Goal: Information Seeking & Learning: Learn about a topic

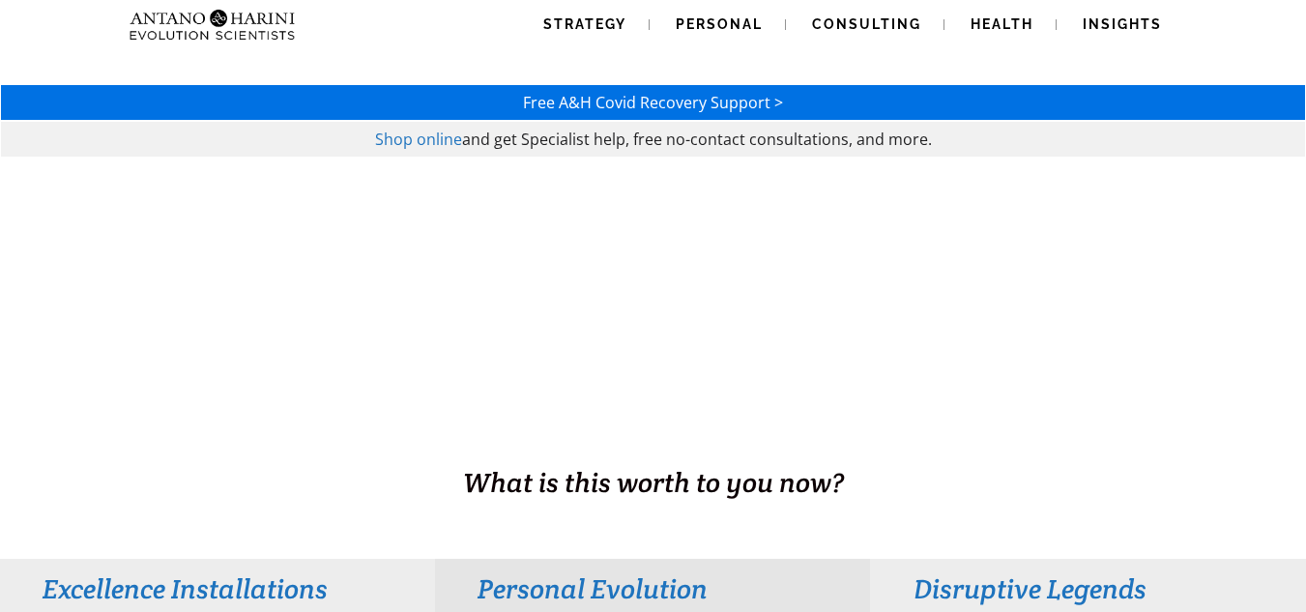
click at [431, 135] on span "Shop online" at bounding box center [418, 139] width 87 height 21
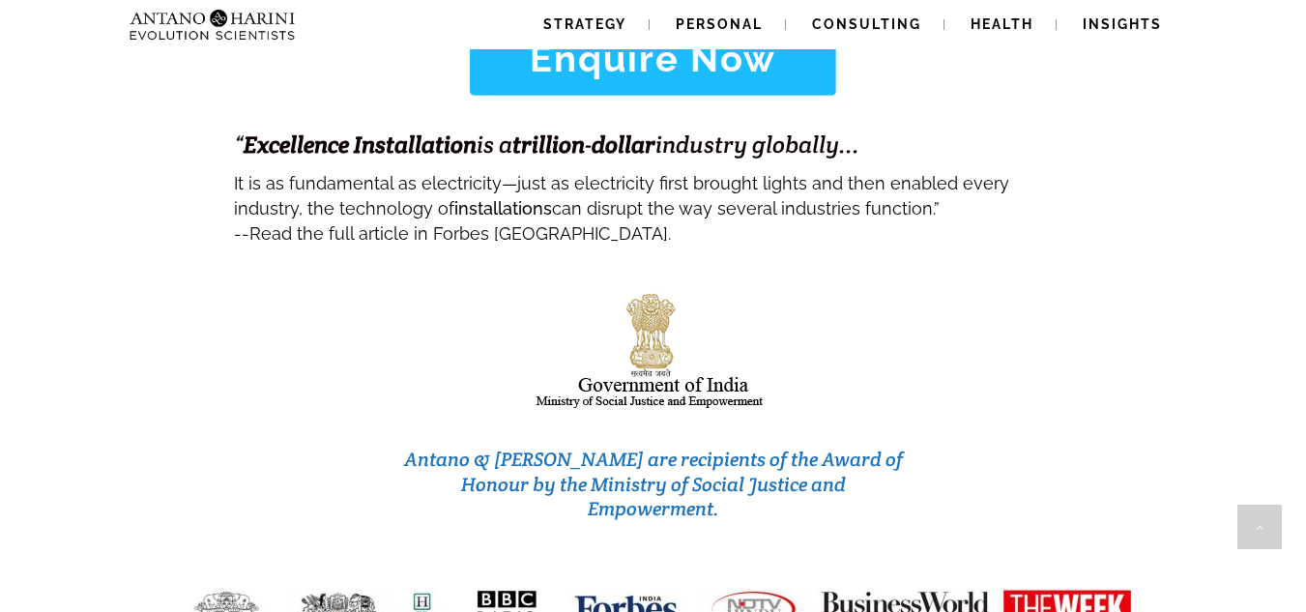
scroll to position [8198, 0]
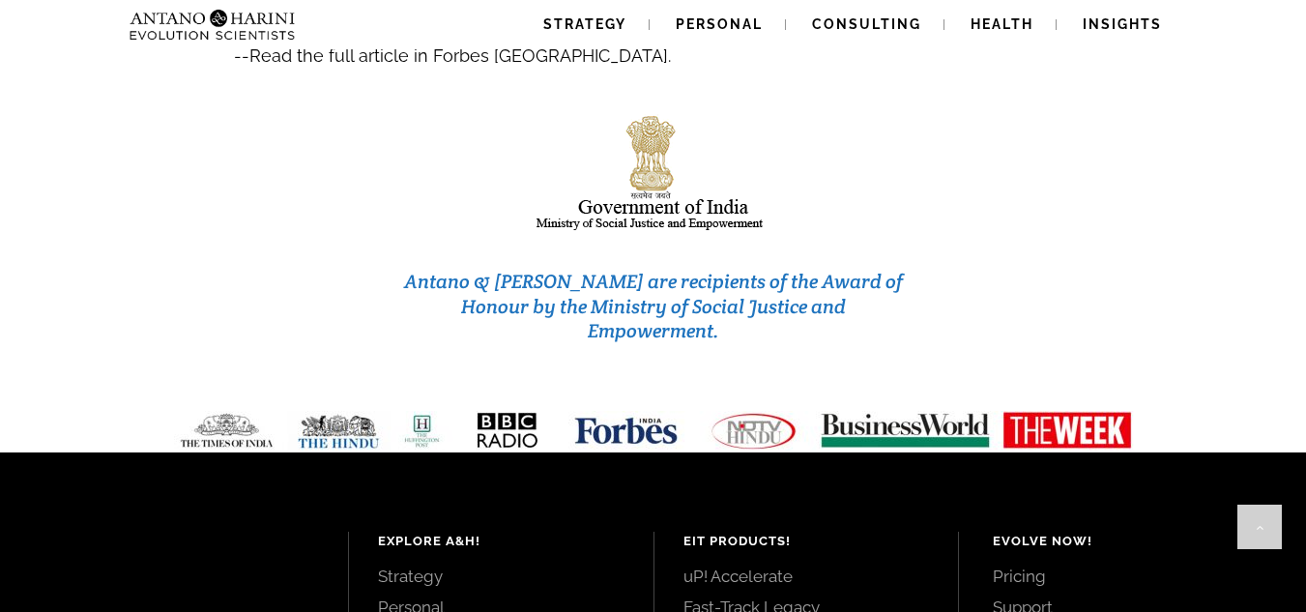
click at [955, 411] on img at bounding box center [654, 431] width 990 height 40
click at [1025, 566] on link "Pricing" at bounding box center [1128, 576] width 270 height 21
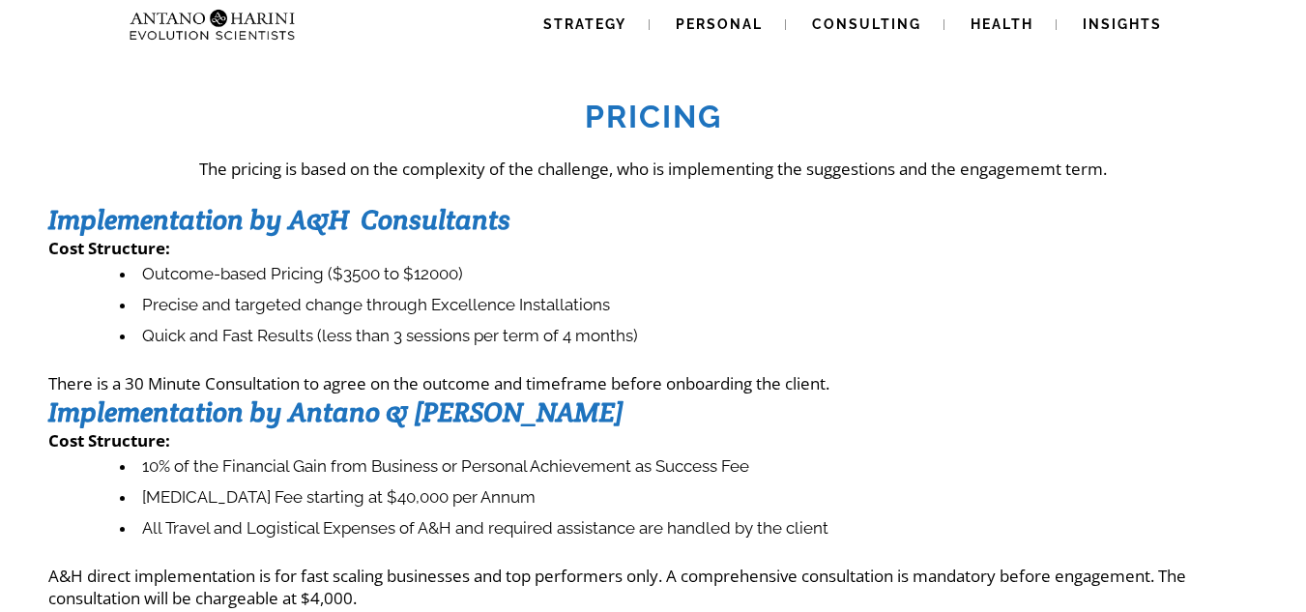
click at [702, 385] on p "There is a 30 Minute Consultation to agree on the outcome and timeframe before …" at bounding box center [652, 383] width 1209 height 22
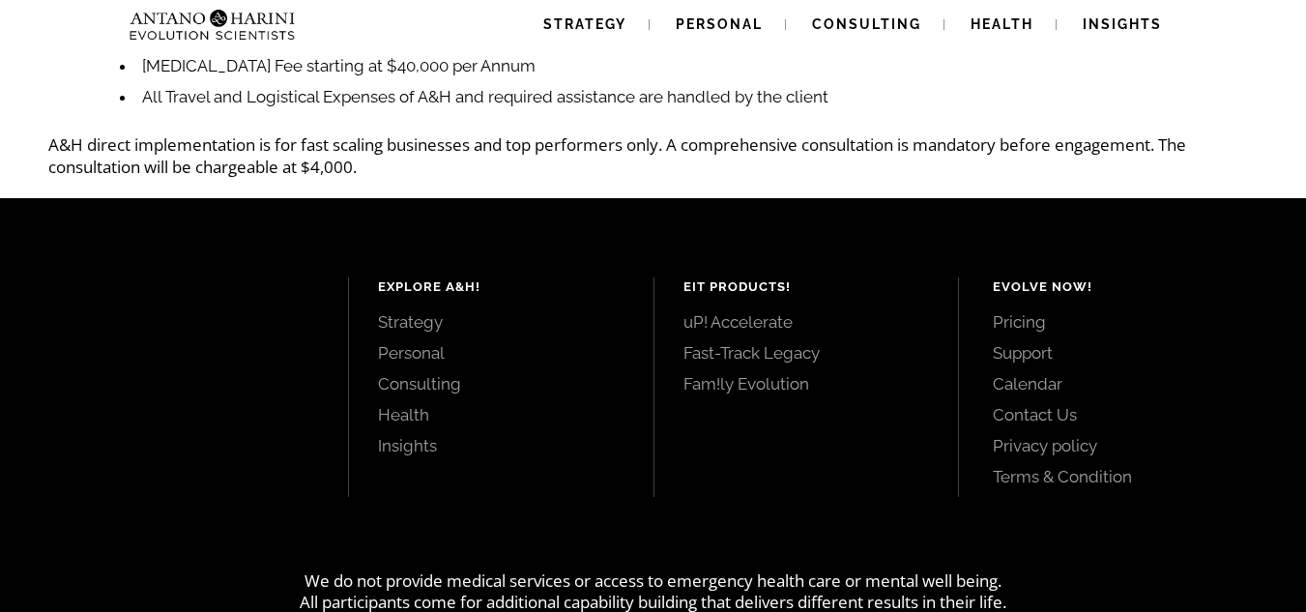
scroll to position [503, 0]
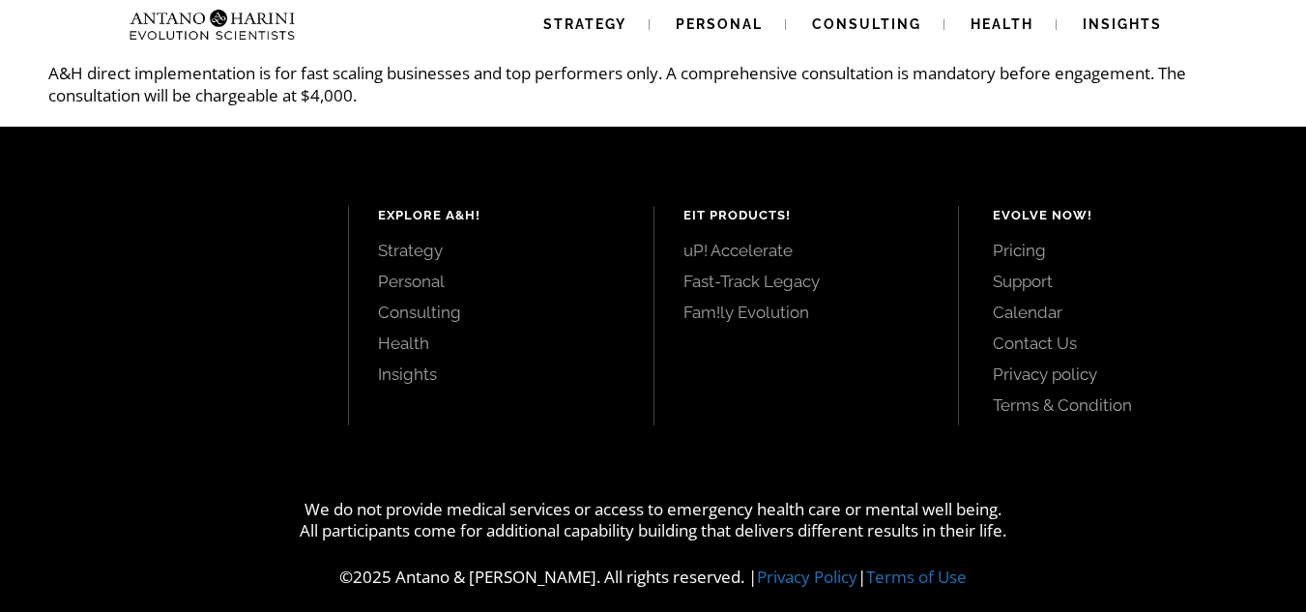
click at [404, 247] on link "Strategy" at bounding box center [501, 250] width 246 height 21
